Goal: Task Accomplishment & Management: Manage account settings

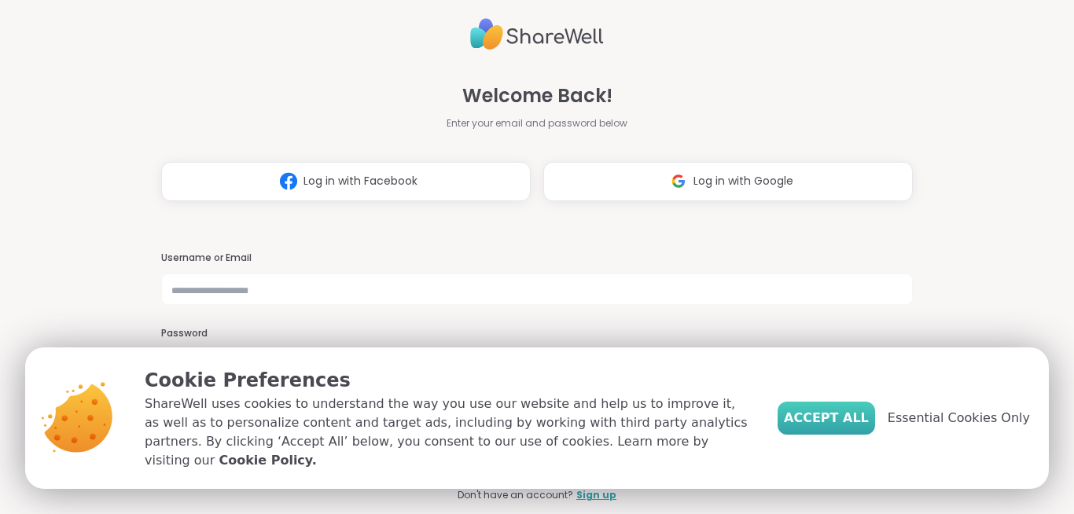
click at [847, 418] on span "Accept All" at bounding box center [826, 418] width 85 height 19
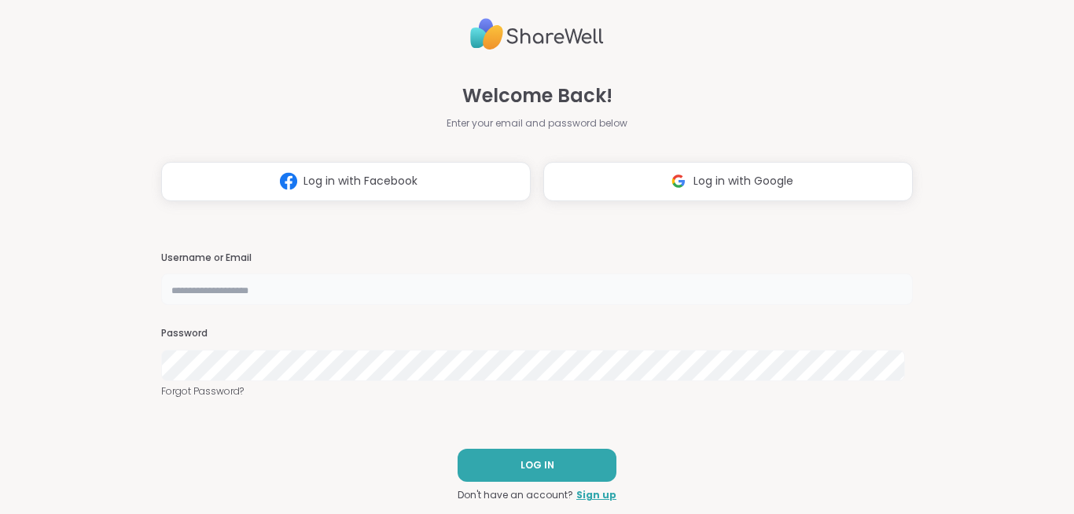
click at [534, 288] on input "text" at bounding box center [537, 289] width 752 height 31
type input "**********"
click at [527, 465] on span "LOG IN" at bounding box center [537, 465] width 34 height 14
